Goal: Complete application form

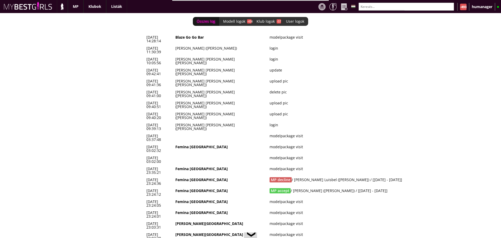
scroll to position [0, 2163]
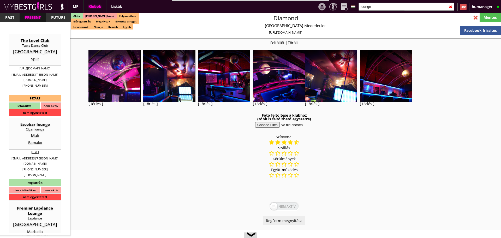
select select "reg"
select select "months"
select select "0"
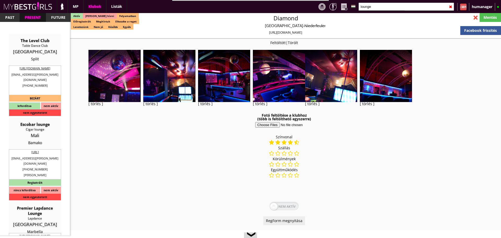
select select "0"
select select "weekly"
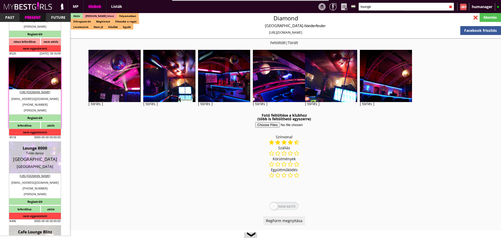
scroll to position [952, 0]
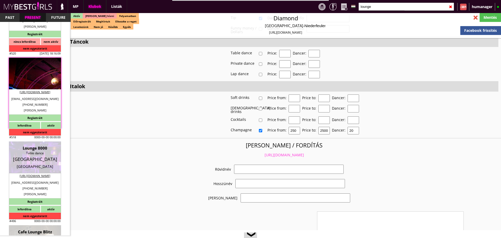
click at [37, 70] on div at bounding box center [35, 74] width 52 height 32
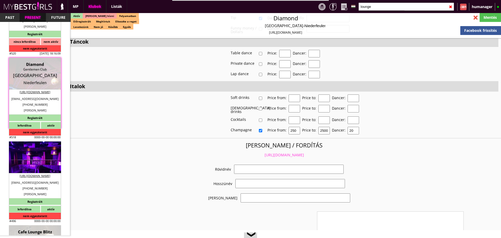
click at [28, 158] on div "[GEOGRAPHIC_DATA]" at bounding box center [35, 158] width 44 height 5
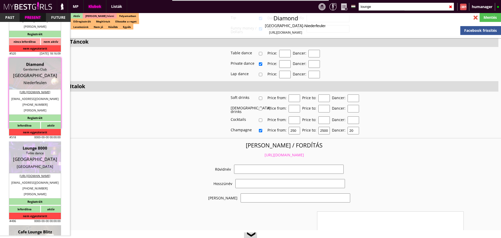
type input "[GEOGRAPHIC_DATA]"
type textarea "LOREMIPSU DOLOR SITAM CONSECTET AD, ELITS DO EIUSM TEM I UTLA. 4266.64.32. Etd …"
type input "15.00"
type input "EUR"
type input "Lounge 8000"
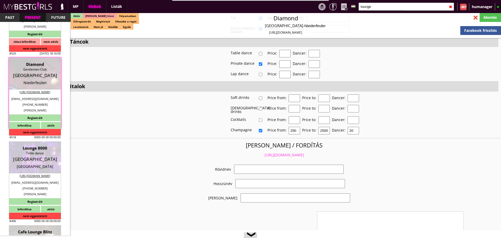
type input "Table dance"
type input "8000"
type input "Mindebrogade 2"
type input "45"
type input "42170570"
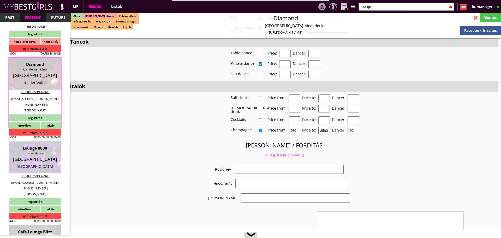
type input "[PHONE_NUMBER]"
type input "[EMAIL_ADDRESS][DOMAIN_NAME]"
type input "[URL][DOMAIN_NAME]"
type textarea "Lounge 8000 ApS DK39611023 [GEOGRAPHIC_DATA][STREET_ADDRESS]"
type input "Lounge 8000 ApS"
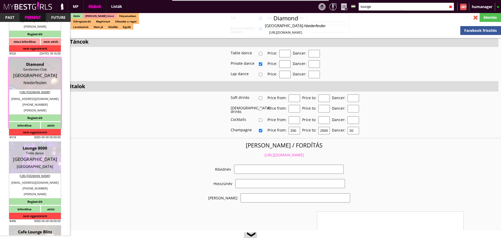
type input "DK39611023"
type input "8270"
type input "[GEOGRAPHIC_DATA]"
type input "[STREET_ADDRESS]"
type input "[PERSON_NAME]"
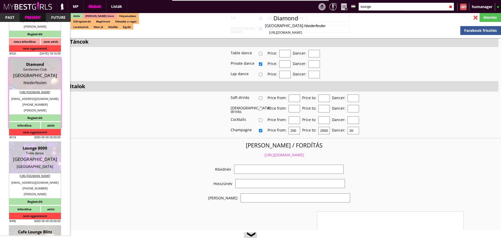
type input "[PERSON_NAME]"
type input "45"
type input "42170570"
type input "[EMAIL_ADDRESS][DOMAIN_NAME]"
type input "[PERSON_NAME]"
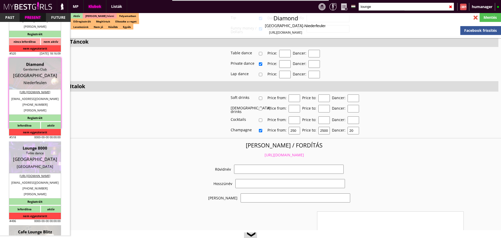
type input "[PERSON_NAME]"
type input "45"
type input "50 28 09 92"
type input "[EMAIL_ADDRESS][DOMAIN_NAME]"
type input "6-7"
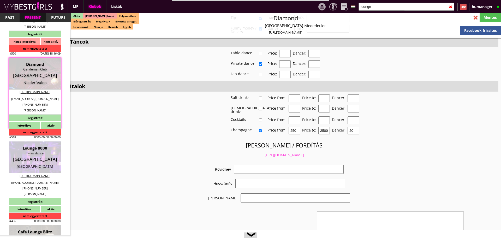
type input "2"
type input "1"
type input "2"
select select "weeks"
select select "1"
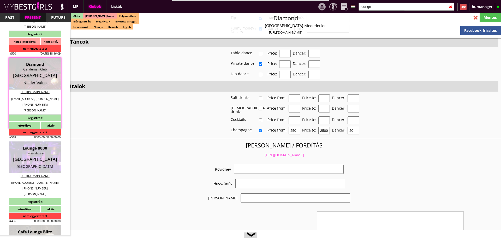
type input "15.00"
type input "2"
checkbox input "true"
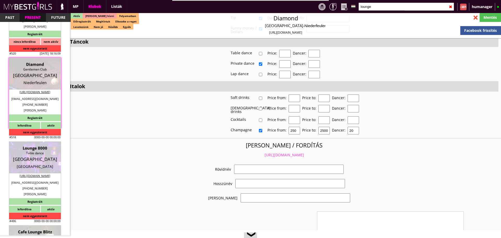
checkbox input "true"
checkbox input "false"
checkbox input "true"
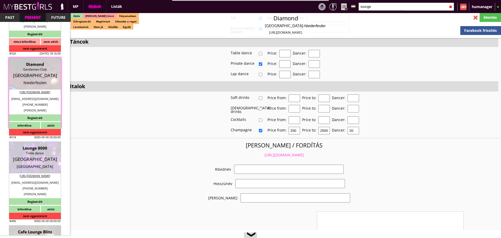
checkbox input "true"
checkbox input "false"
type input "4"
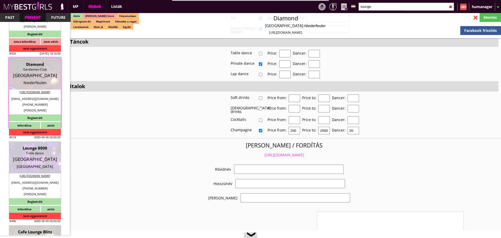
checkbox input "true"
type input "5"
type input "2"
type input "1000"
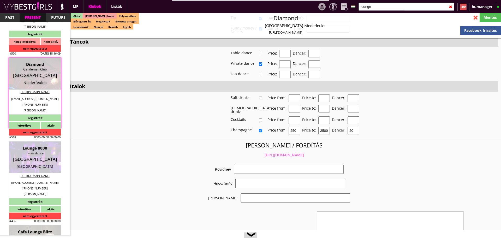
type input "50.00"
select select "last day"
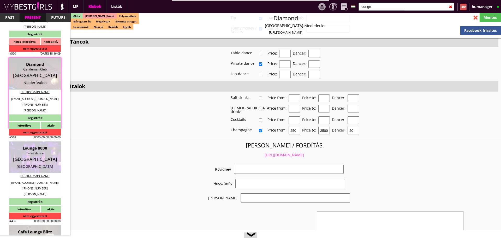
checkbox input "true"
type input "100%"
checkbox input "true"
type input "50%"
checkbox input "true"
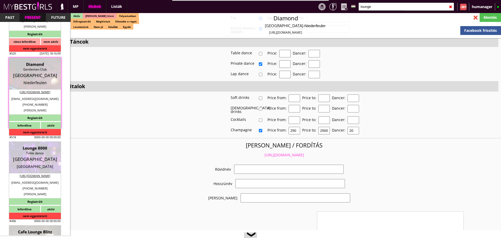
type input "135"
type input "50%"
checkbox input "true"
type input "110"
type input "3200"
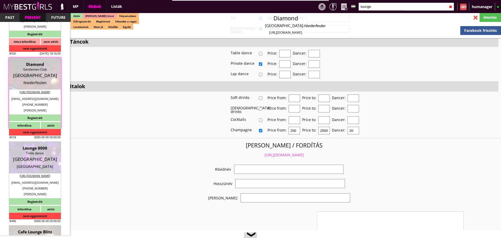
type input "20"
select select "[EMAIL_ADDRESS][DOMAIN_NAME]"
